Goal: Information Seeking & Learning: Learn about a topic

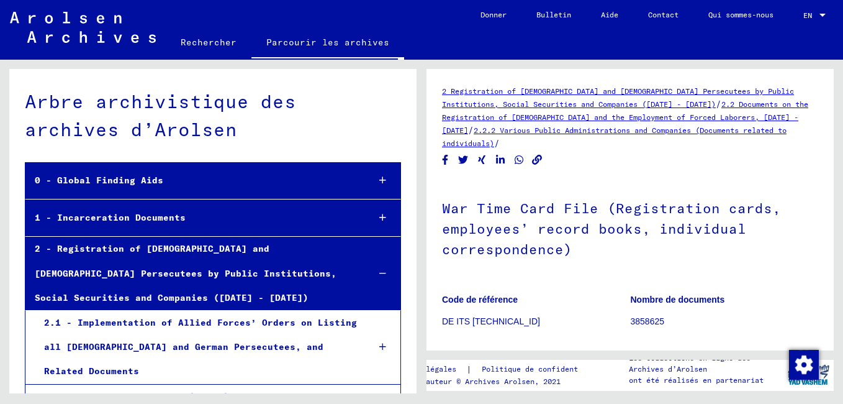
scroll to position [359, 0]
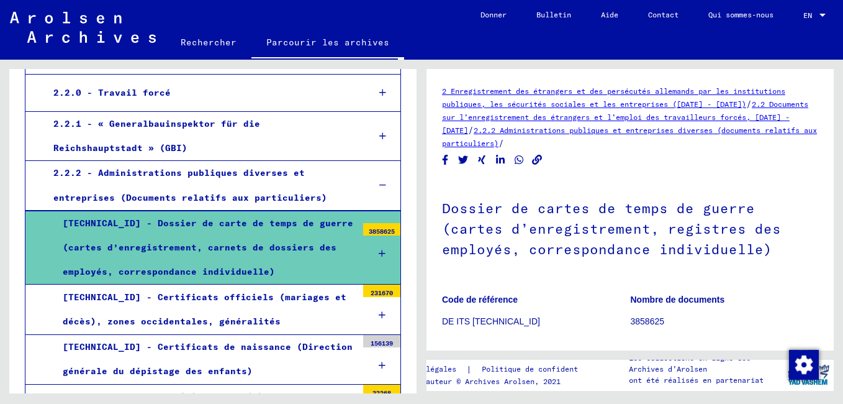
click at [184, 241] on div "[TECHNICAL_ID] - Dossier de carte de temps de guerre (cartes d’enregistrement, …" at bounding box center [205, 247] width 304 height 73
click at [222, 255] on div "[TECHNICAL_ID] - Dossier de carte de temps de guerre (cartes d’enregistrement, …" at bounding box center [205, 247] width 304 height 73
click at [379, 252] on icon at bounding box center [382, 253] width 7 height 9
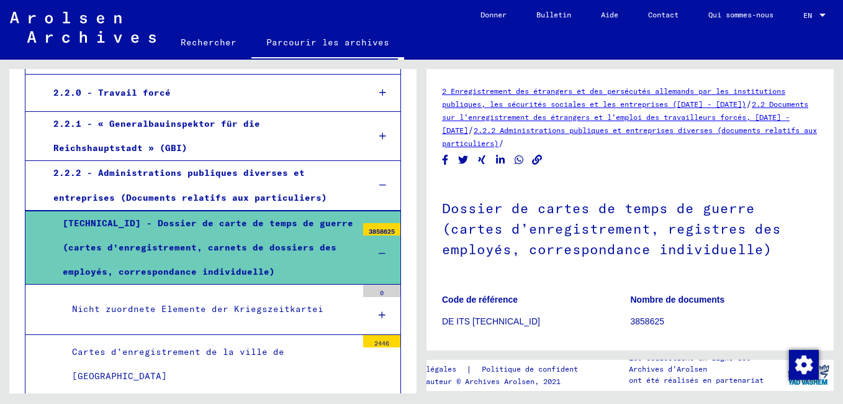
scroll to position [124, 0]
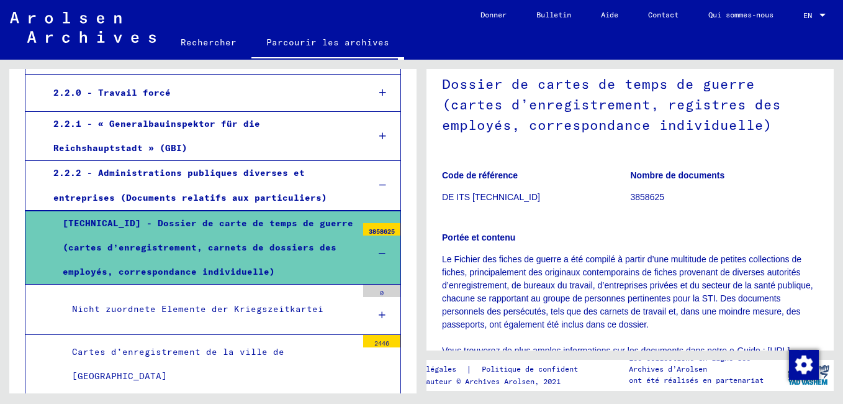
click at [379, 314] on icon at bounding box center [382, 314] width 7 height 9
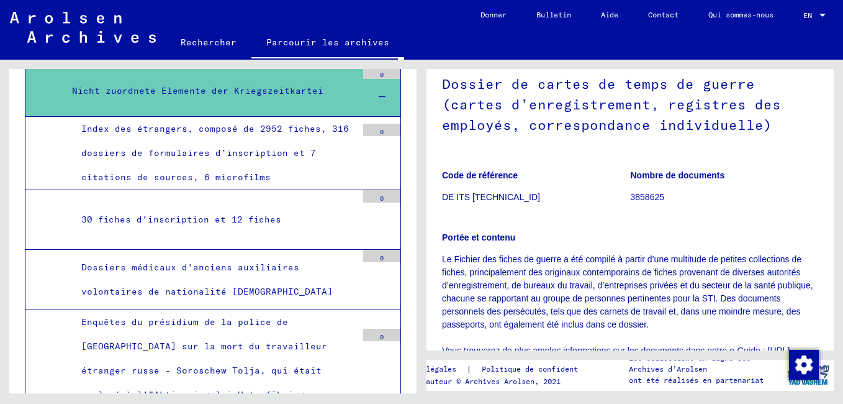
scroll to position [607, 0]
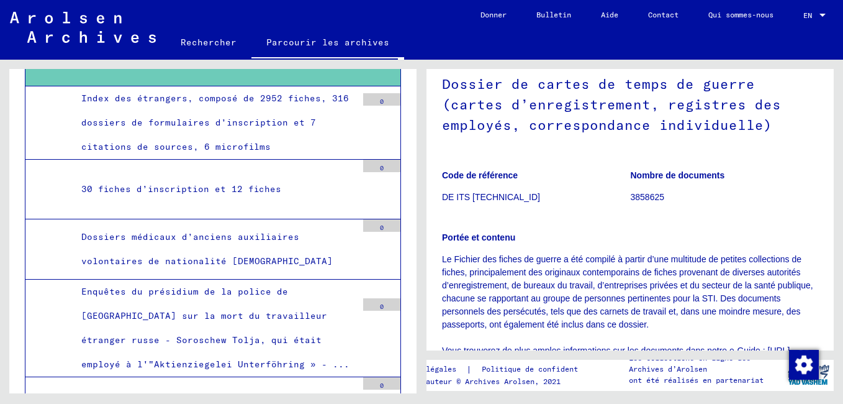
click at [247, 124] on div "Index des étrangers, composé de 2952 fiches, 316 dossiers de formulaires d’insc…" at bounding box center [214, 122] width 285 height 73
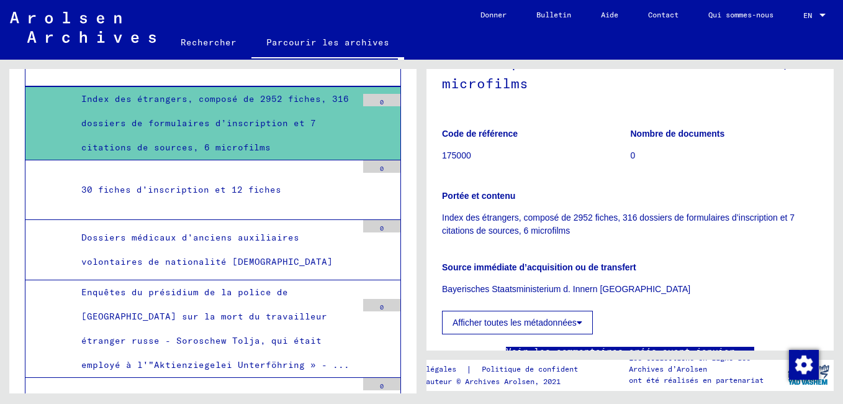
scroll to position [310, 0]
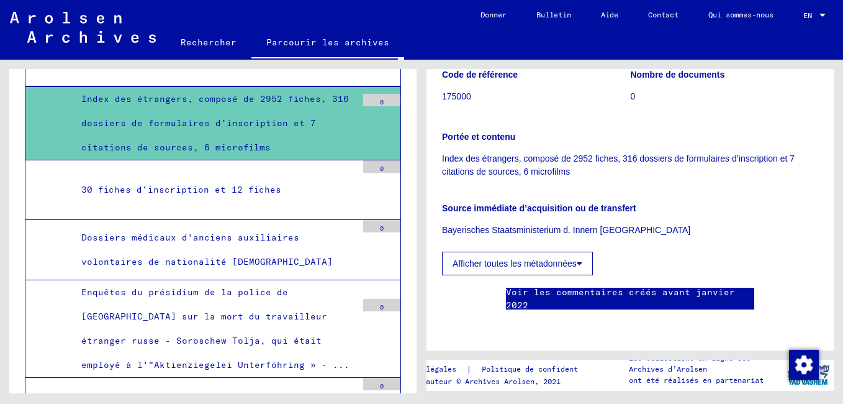
click at [240, 96] on div "Index des étrangers, composé de 2952 fiches, 316 dossiers de formulaires d’insc…" at bounding box center [214, 123] width 285 height 73
click at [240, 97] on div "Index des étrangers, composé de 2952 fiches, 316 dossiers de formulaires d’insc…" at bounding box center [214, 123] width 285 height 73
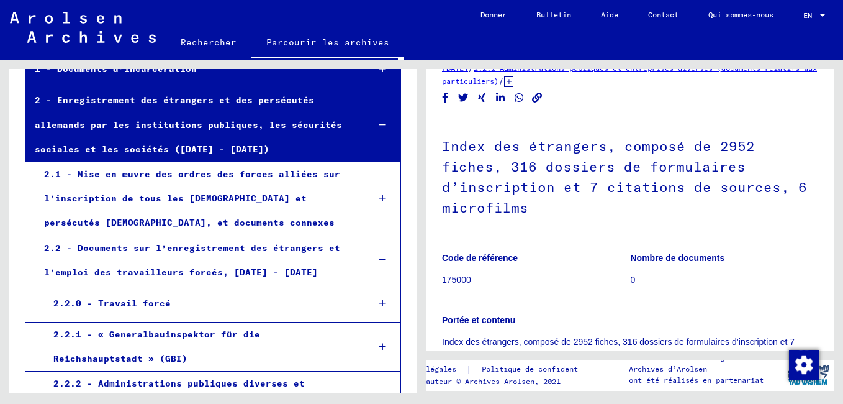
scroll to position [0, 0]
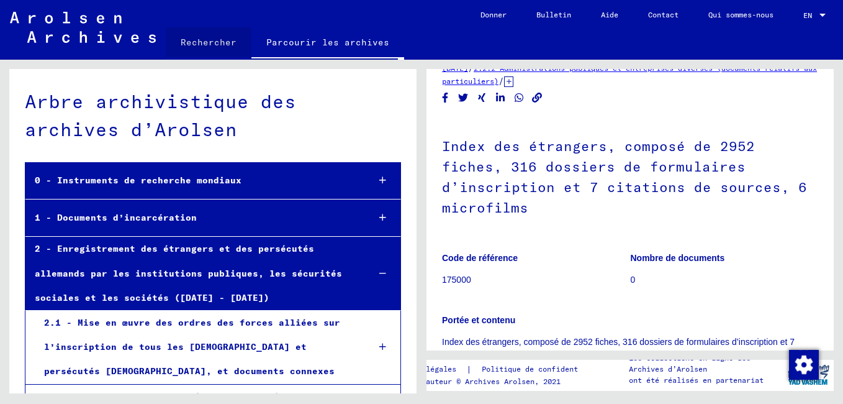
click at [224, 44] on link "Rechercher" at bounding box center [209, 42] width 86 height 30
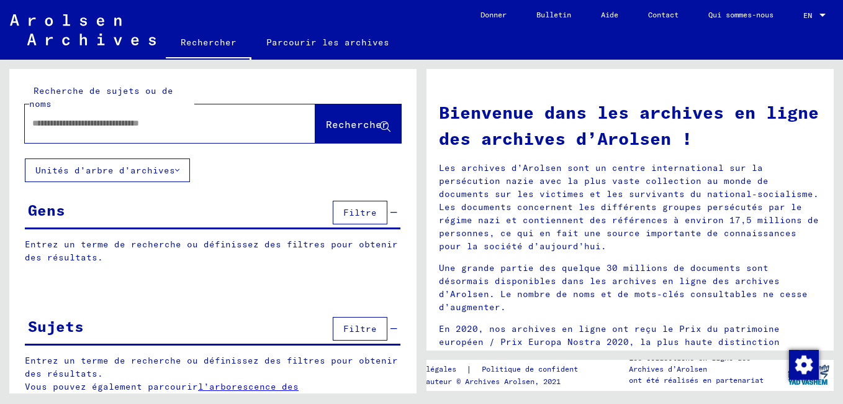
click at [71, 115] on div at bounding box center [151, 123] width 253 height 28
click at [71, 124] on input "text" at bounding box center [155, 123] width 246 height 13
type input "*******"
click at [341, 127] on span "Rechercher" at bounding box center [357, 124] width 62 height 12
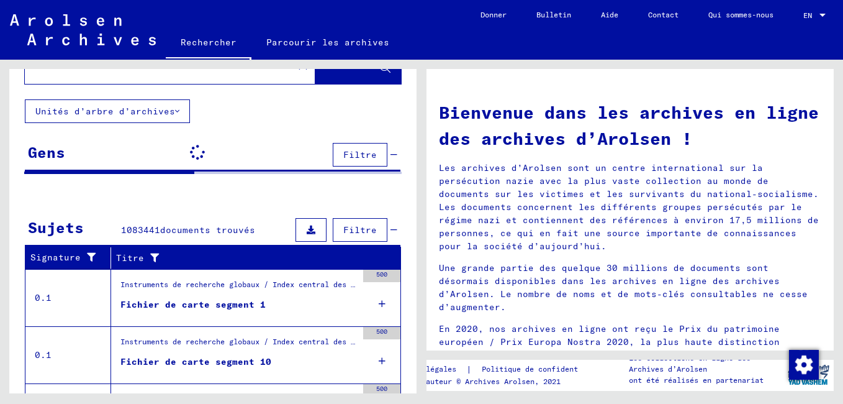
scroll to position [62, 0]
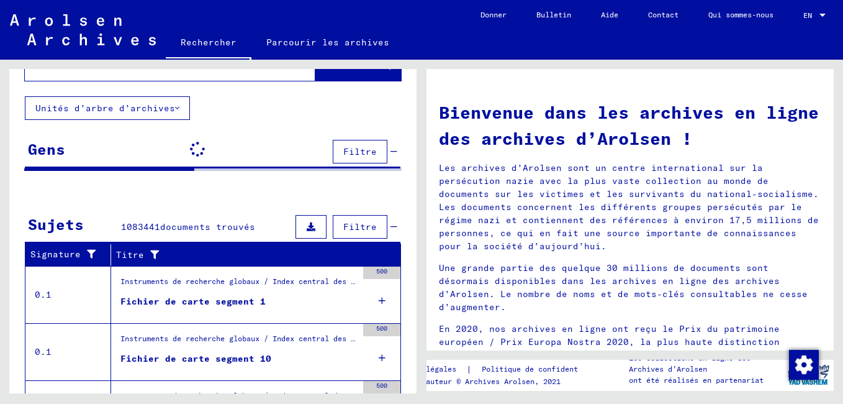
click at [238, 303] on div "Fichier de carte segment 1" at bounding box center [192, 301] width 145 height 13
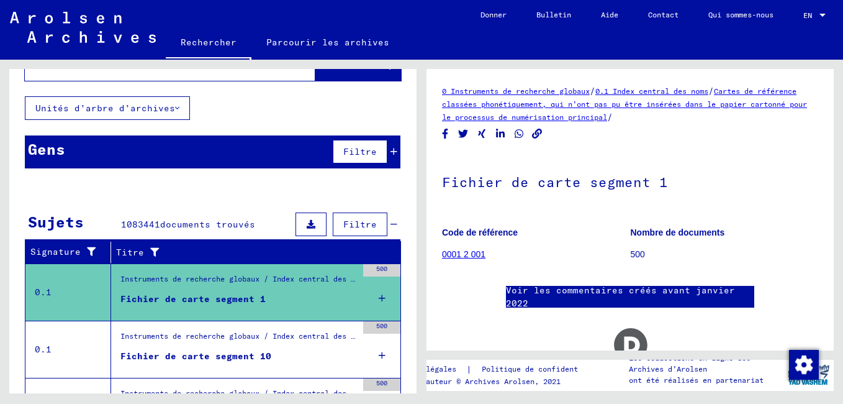
click at [232, 299] on div "Fichier de carte segment 1" at bounding box center [192, 298] width 145 height 13
click at [232, 298] on div "Fichier de carte segment 1" at bounding box center [192, 298] width 145 height 13
click at [472, 255] on link "0001 2 001" at bounding box center [463, 254] width 43 height 10
click at [472, 254] on link "0001 2 001" at bounding box center [463, 254] width 43 height 10
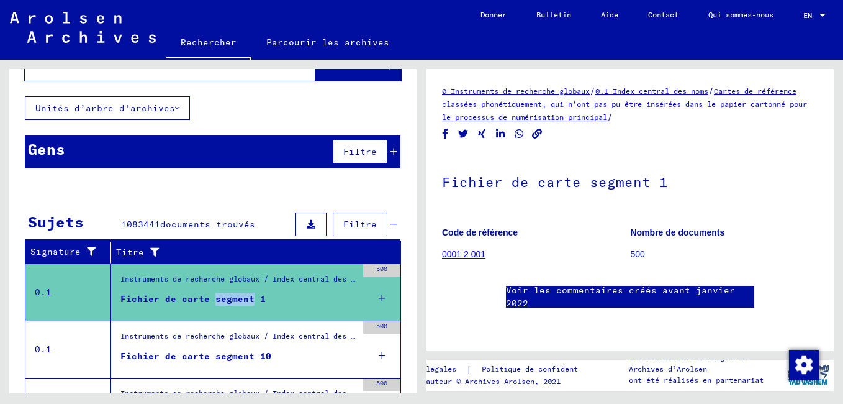
scroll to position [248, 0]
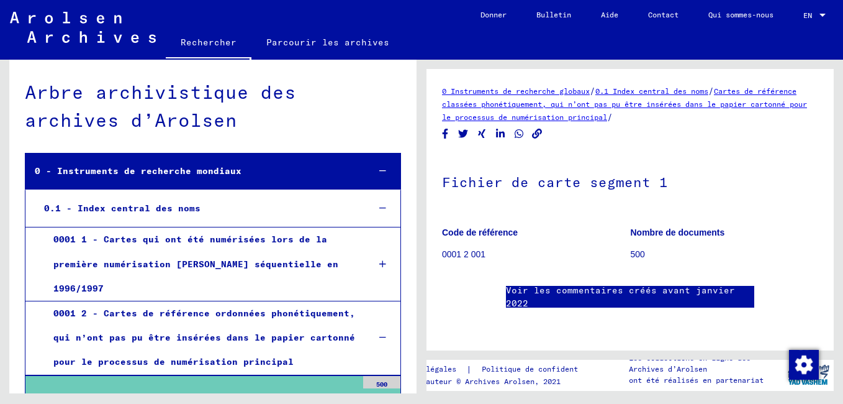
click at [379, 264] on icon at bounding box center [382, 263] width 7 height 9
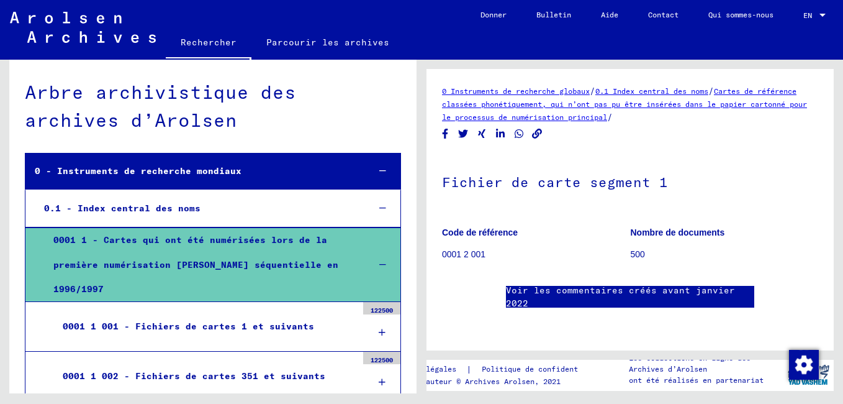
click at [303, 329] on div "0001 1 001 - Fichiers de cartes 1 et suivants" at bounding box center [205, 326] width 304 height 24
click at [302, 329] on div "0001 1 001 - Fichiers de cartes 1 et suivants" at bounding box center [205, 326] width 304 height 24
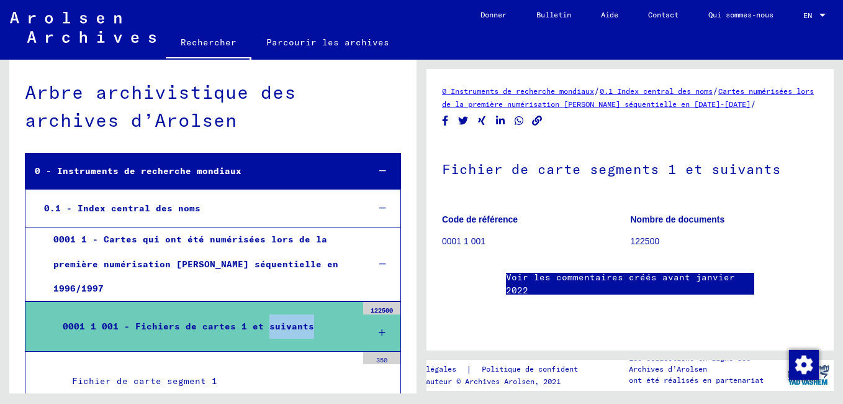
scroll to position [62, 0]
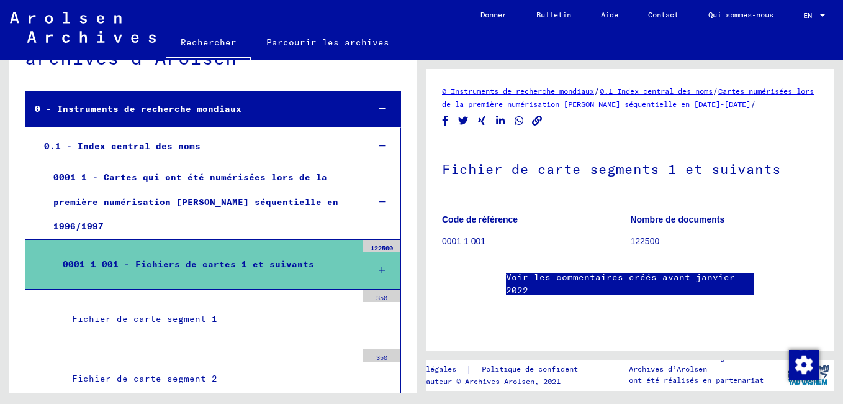
click at [209, 317] on div "Fichier de carte segment 1" at bounding box center [210, 319] width 294 height 24
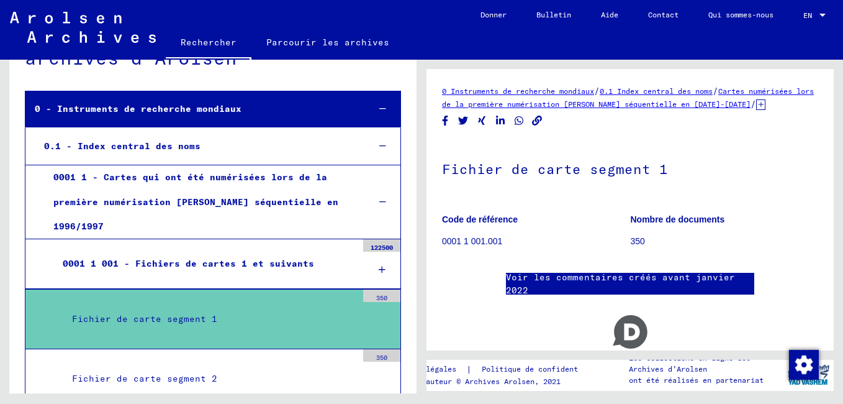
click at [120, 320] on div "Fichier de carte segment 1" at bounding box center [210, 319] width 294 height 24
click at [479, 248] on p "0001 1 001.001" at bounding box center [536, 241] width 188 height 13
click at [483, 186] on h1 "Fichier de carte segment 1" at bounding box center [630, 167] width 376 height 55
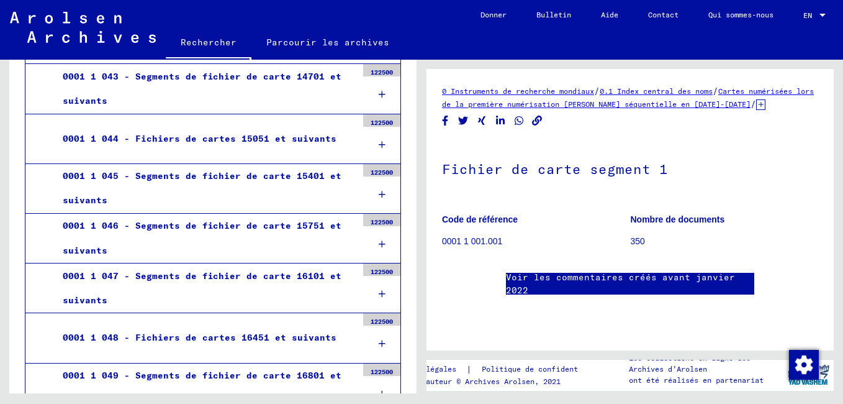
scroll to position [23250, 0]
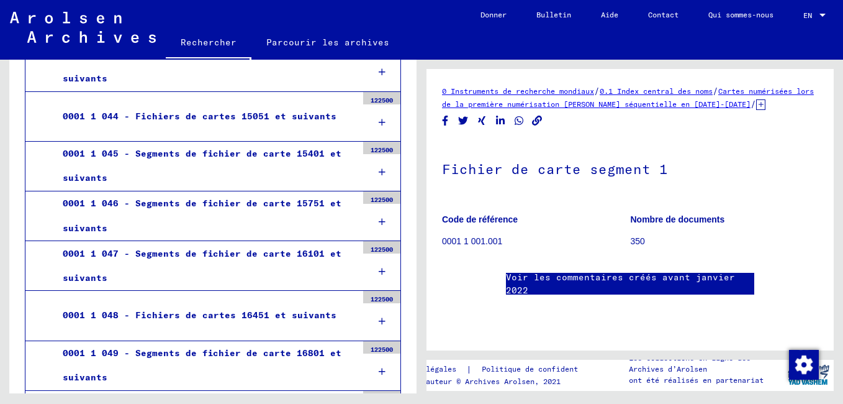
click at [292, 202] on div "0001 1 046 - Segments de fichier de carte 15751 et suivants" at bounding box center [205, 215] width 304 height 48
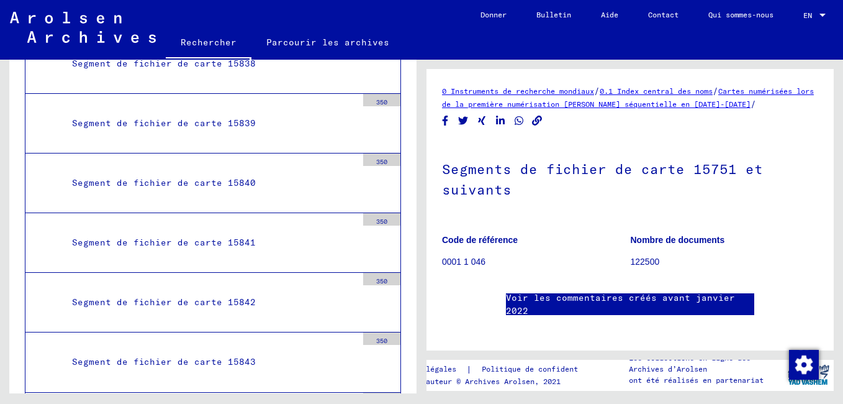
scroll to position [28775, 0]
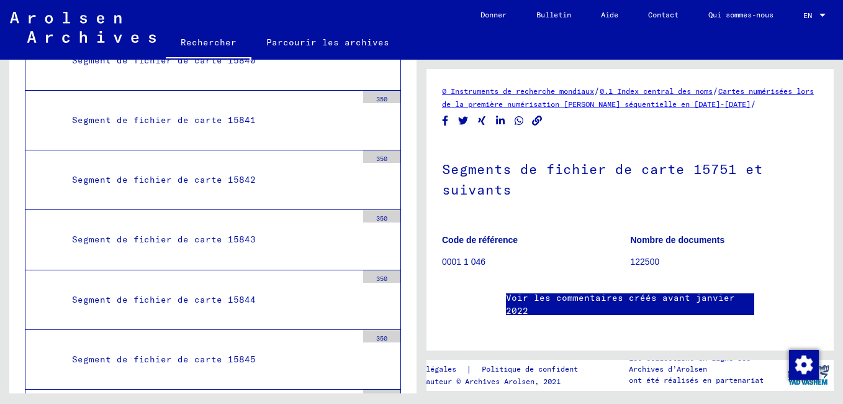
click at [160, 239] on div "Segment de fichier de carte 15843" at bounding box center [210, 239] width 294 height 24
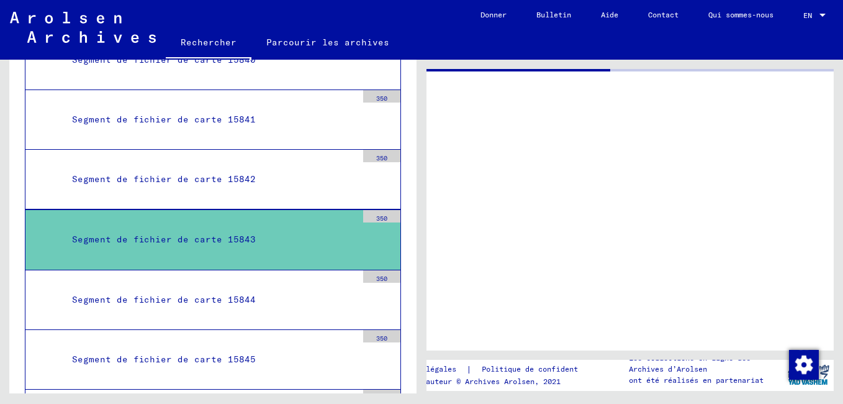
scroll to position [28774, 0]
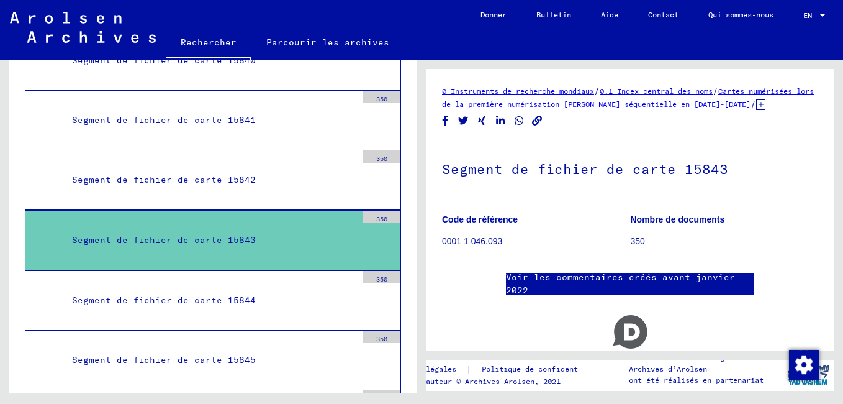
click at [543, 185] on h1 "Segment de fichier de carte 15843" at bounding box center [630, 167] width 376 height 55
drag, startPoint x: 543, startPoint y: 185, endPoint x: 521, endPoint y: 109, distance: 79.4
click at [521, 109] on font "0 Instruments de recherche mondiaux / 0.1 Index central des noms / Cartes numér…" at bounding box center [628, 97] width 372 height 24
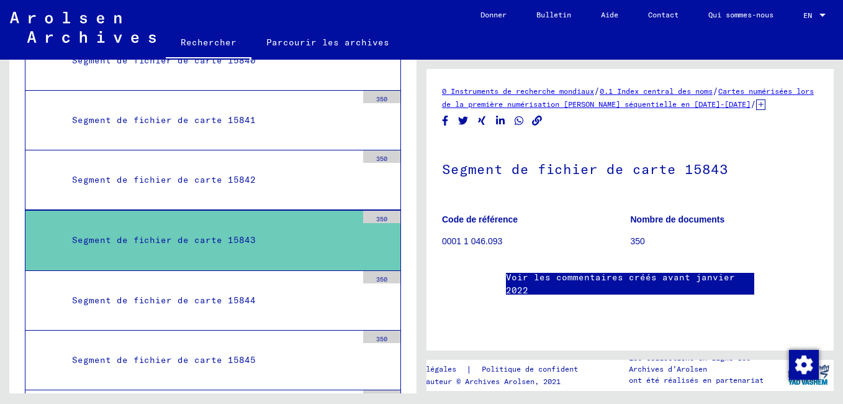
click at [521, 109] on font "0 Instruments de recherche mondiaux / 0.1 Index central des noms / Cartes numér…" at bounding box center [628, 97] width 372 height 24
drag, startPoint x: 521, startPoint y: 109, endPoint x: 517, endPoint y: 94, distance: 15.4
click at [517, 94] on link "0 Instruments de recherche mondiaux" at bounding box center [518, 90] width 152 height 9
click at [566, 248] on p "0001 1 046.093" at bounding box center [536, 241] width 188 height 13
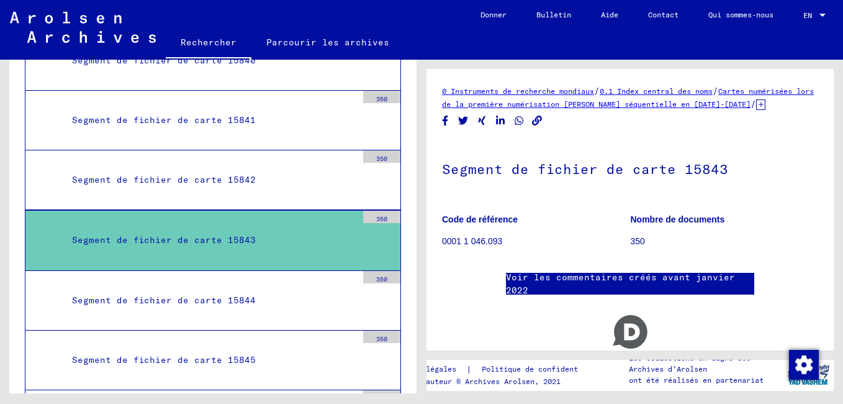
click at [651, 224] on b "Nombre de documents" at bounding box center [678, 219] width 94 height 10
click at [603, 16] on link "Aide" at bounding box center [609, 15] width 47 height 30
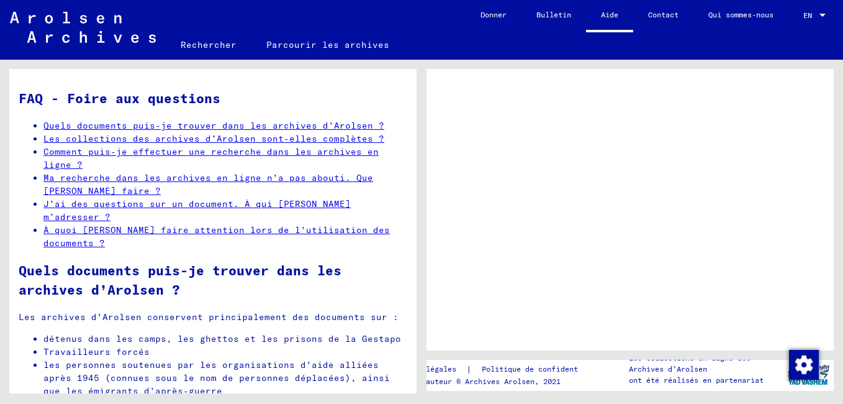
click at [322, 154] on link "Comment puis-je effectuer une recherche dans les archives en ligne ?" at bounding box center [210, 158] width 335 height 24
